Goal: Task Accomplishment & Management: Use online tool/utility

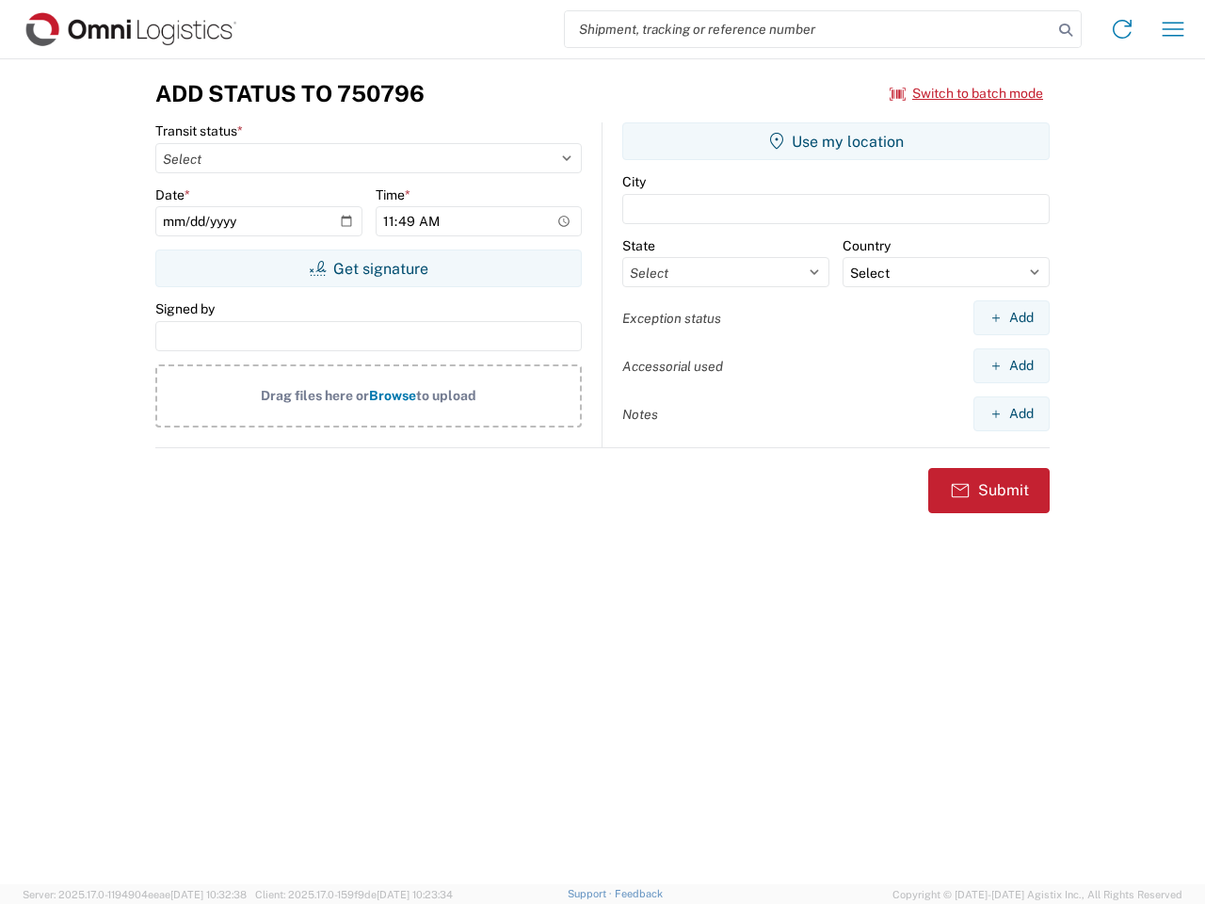
click at [809, 29] on input "search" at bounding box center [809, 29] width 488 height 36
click at [1066, 30] on icon at bounding box center [1065, 30] width 26 height 26
click at [1122, 29] on icon at bounding box center [1122, 29] width 30 height 30
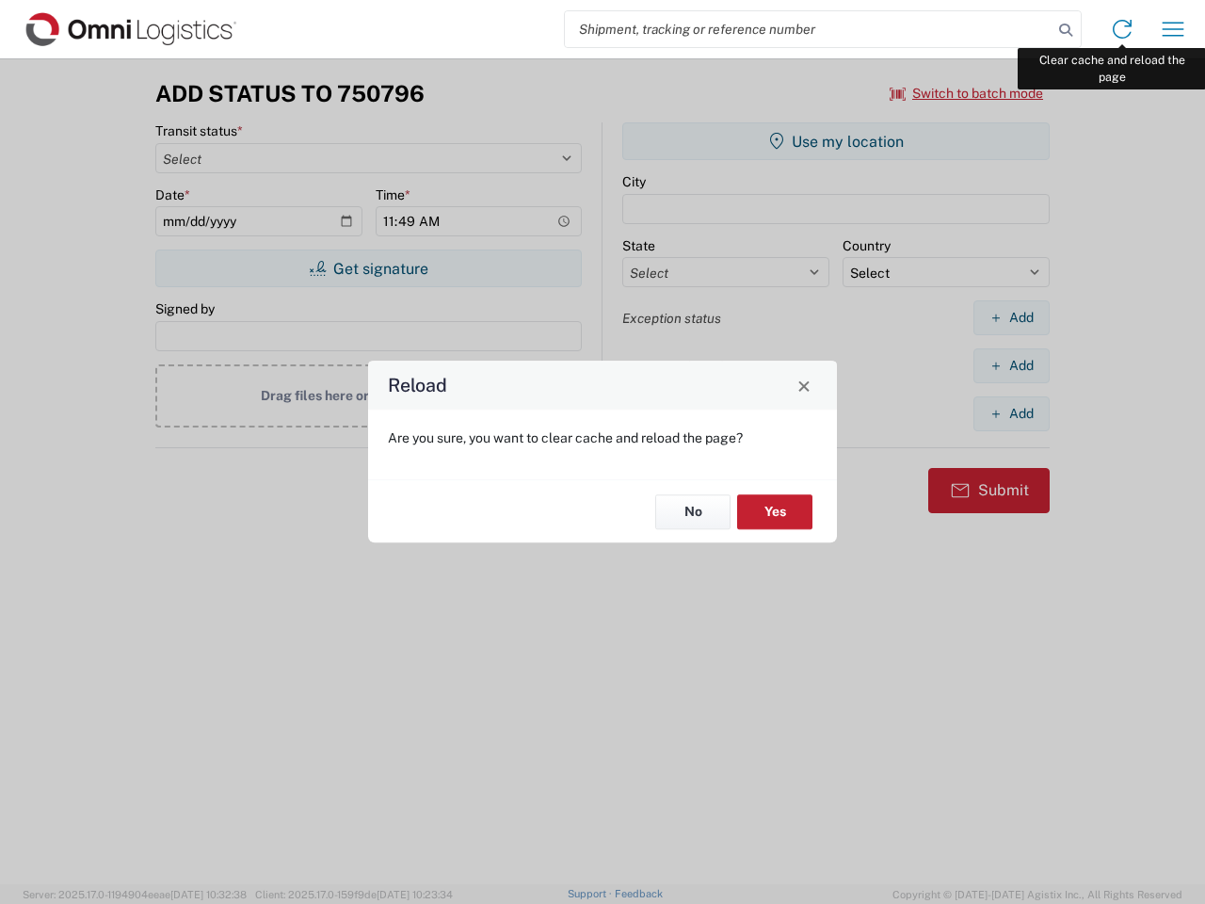
click at [1173, 29] on div "Reload Are you sure, you want to clear cache and reload the page? No Yes" at bounding box center [602, 452] width 1205 height 904
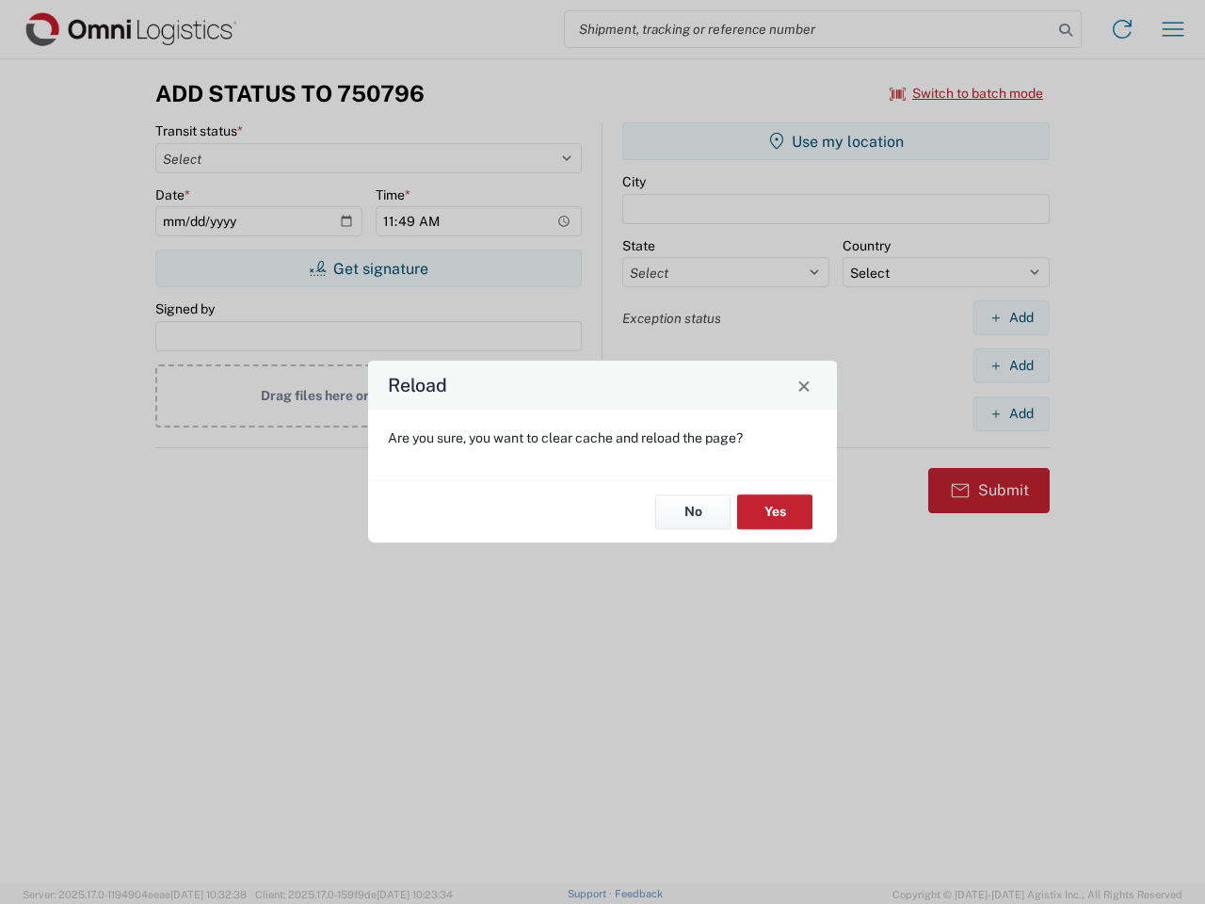
click at [967, 93] on div "Reload Are you sure, you want to clear cache and reload the page? No Yes" at bounding box center [602, 452] width 1205 height 904
click at [368, 268] on div "Reload Are you sure, you want to clear cache and reload the page? No Yes" at bounding box center [602, 452] width 1205 height 904
click at [836, 141] on div "Reload Are you sure, you want to clear cache and reload the page? No Yes" at bounding box center [602, 452] width 1205 height 904
click at [1011, 317] on div "Reload Are you sure, you want to clear cache and reload the page? No Yes" at bounding box center [602, 452] width 1205 height 904
click at [1011, 365] on div "Reload Are you sure, you want to clear cache and reload the page? No Yes" at bounding box center [602, 452] width 1205 height 904
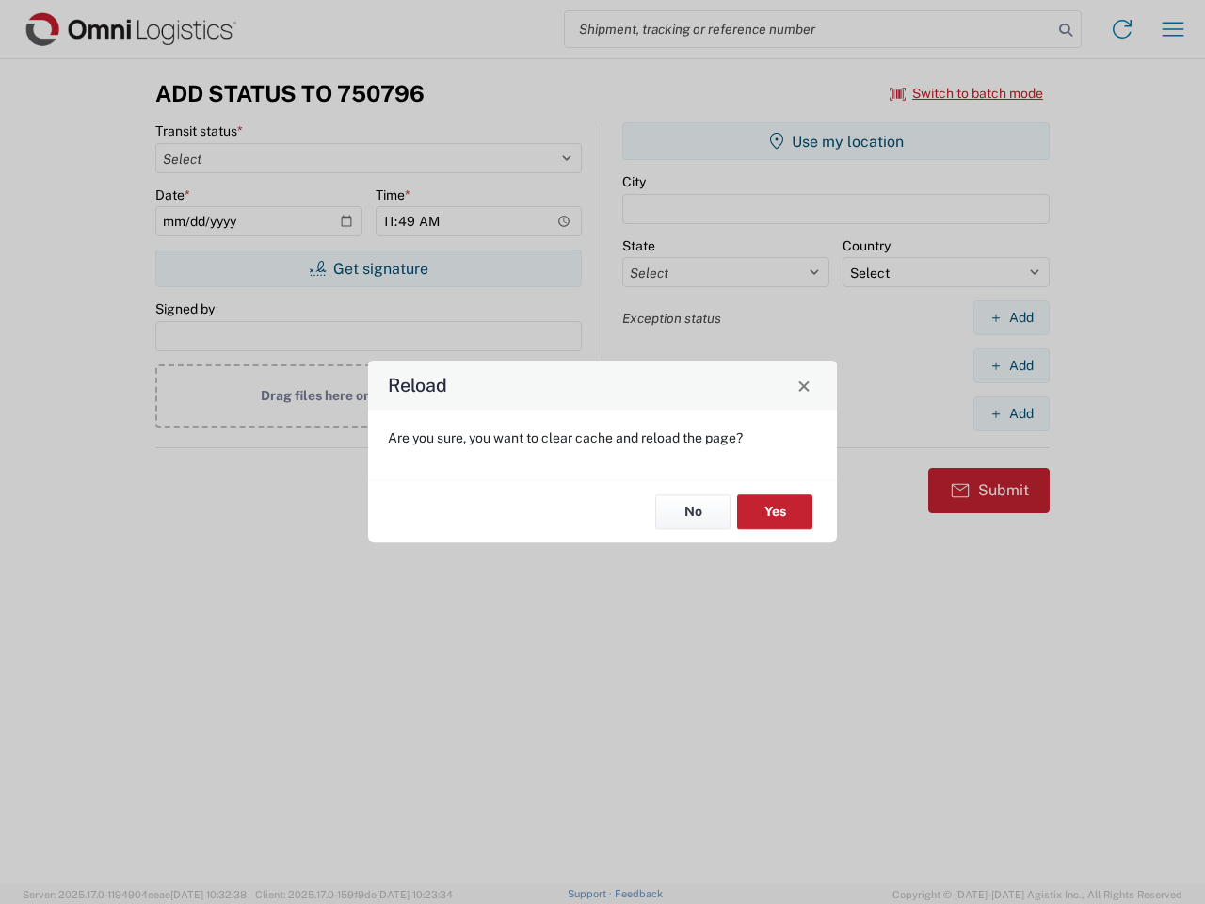
click at [1011, 413] on div "Reload Are you sure, you want to clear cache and reload the page? No Yes" at bounding box center [602, 452] width 1205 height 904
